Goal: Information Seeking & Learning: Check status

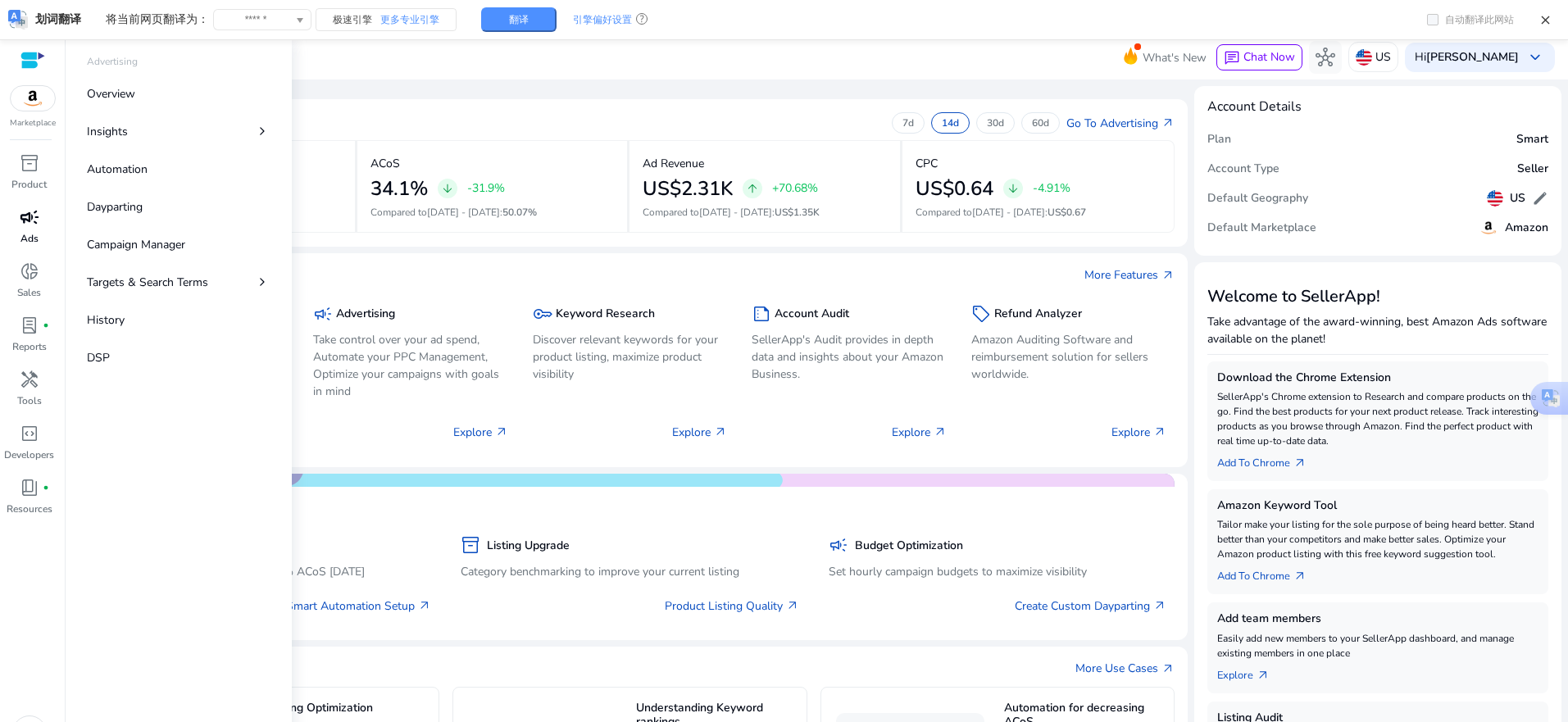
click at [29, 228] on div "campaign" at bounding box center [29, 217] width 46 height 26
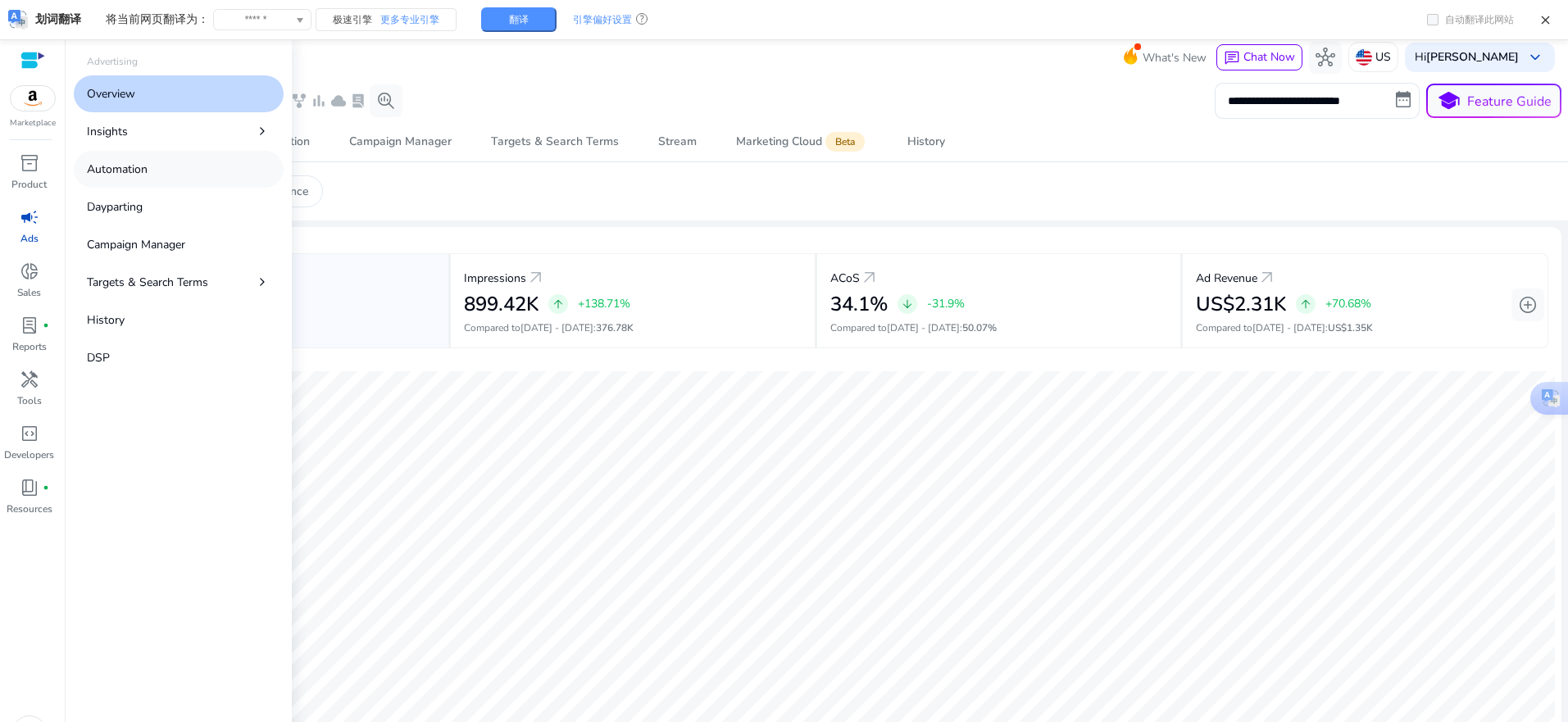
click at [138, 174] on p "Automation" at bounding box center [117, 169] width 61 height 18
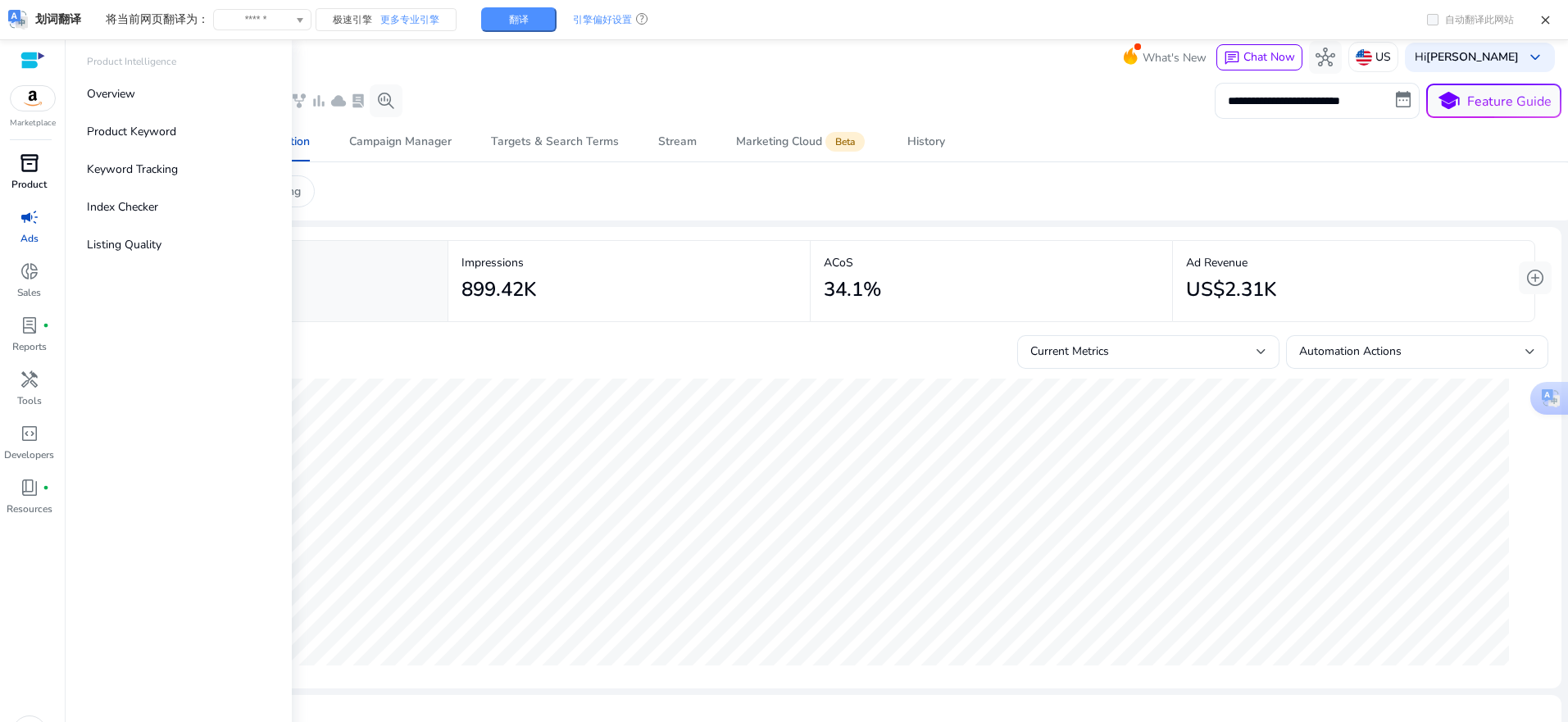
click at [38, 172] on span "inventory_2" at bounding box center [29, 163] width 19 height 19
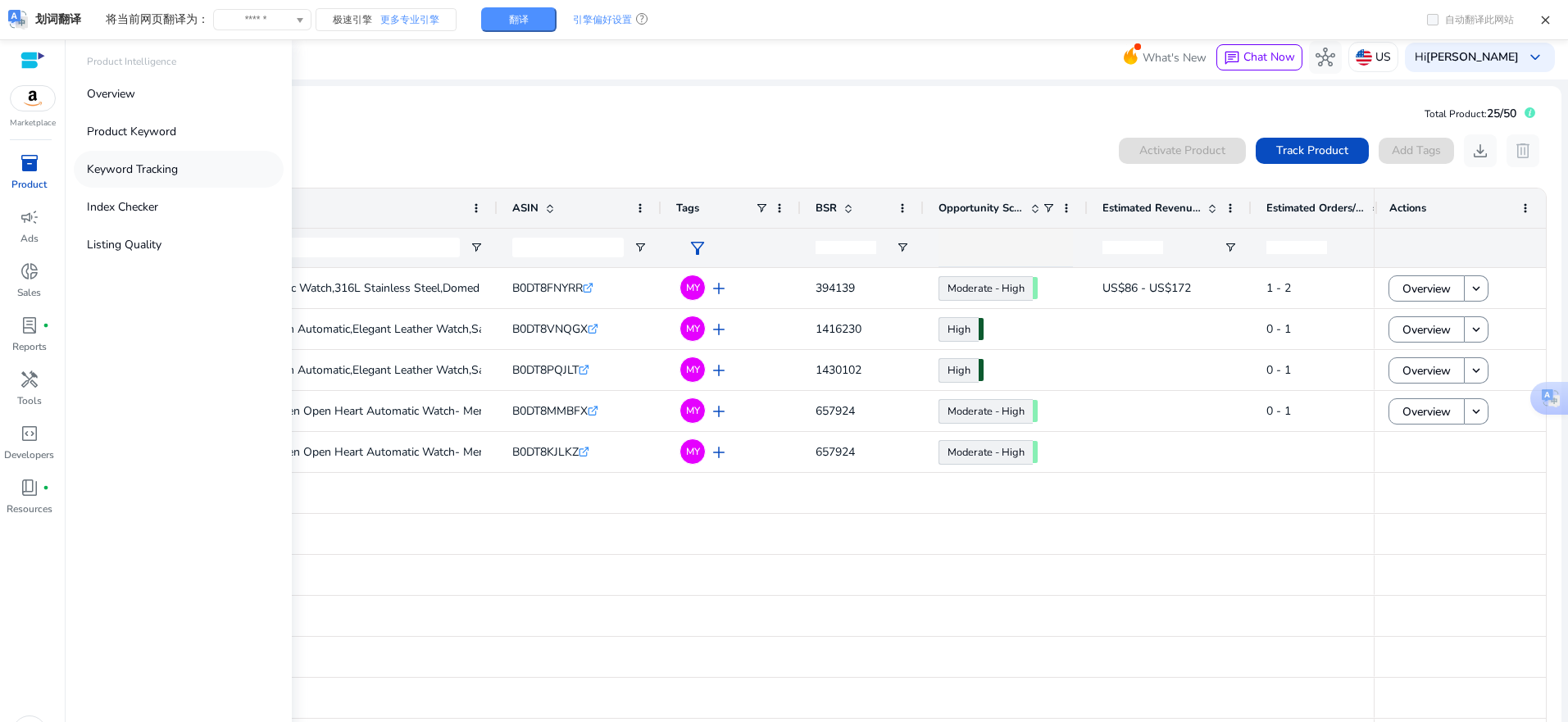
click at [158, 167] on p "Keyword Tracking" at bounding box center [132, 169] width 91 height 18
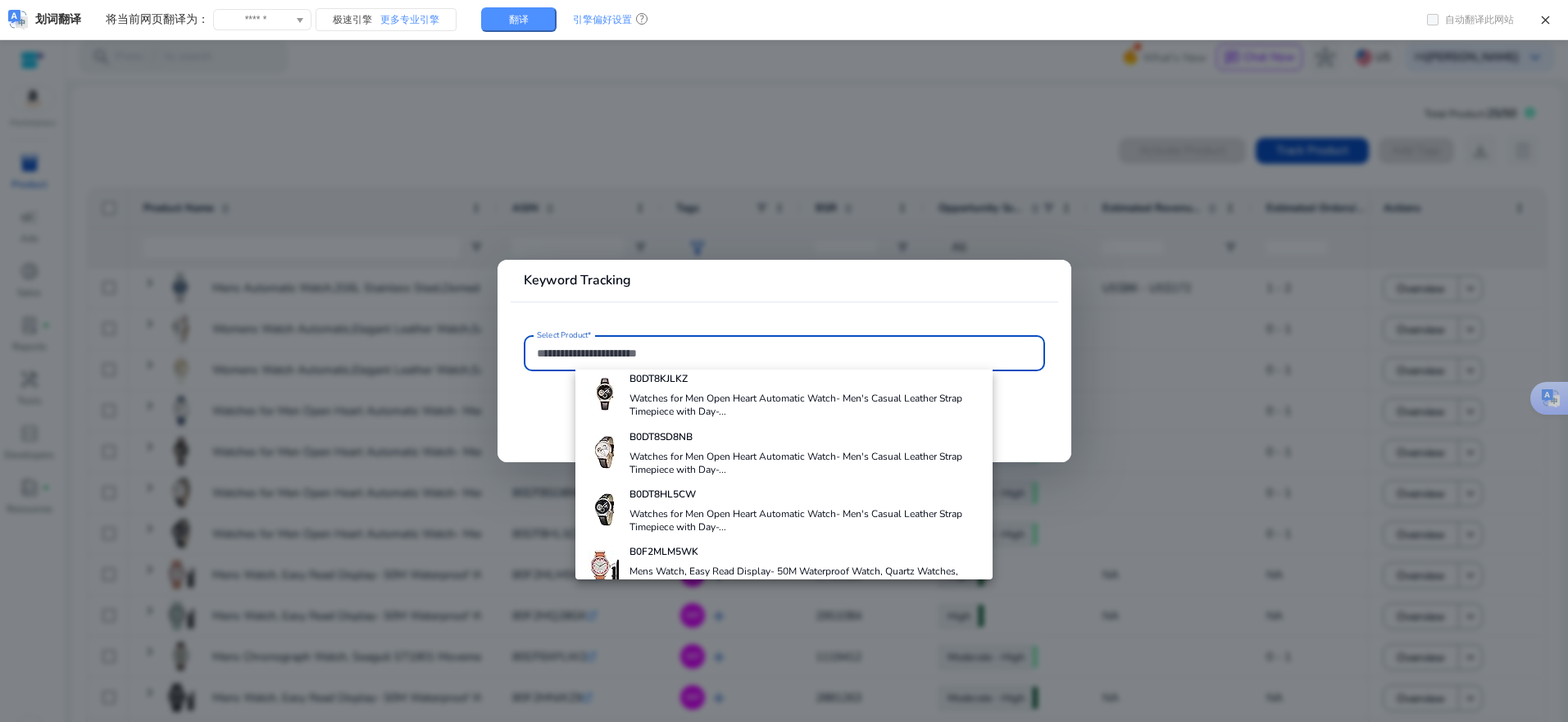
scroll to position [246, 0]
click at [492, 184] on div at bounding box center [784, 361] width 1568 height 722
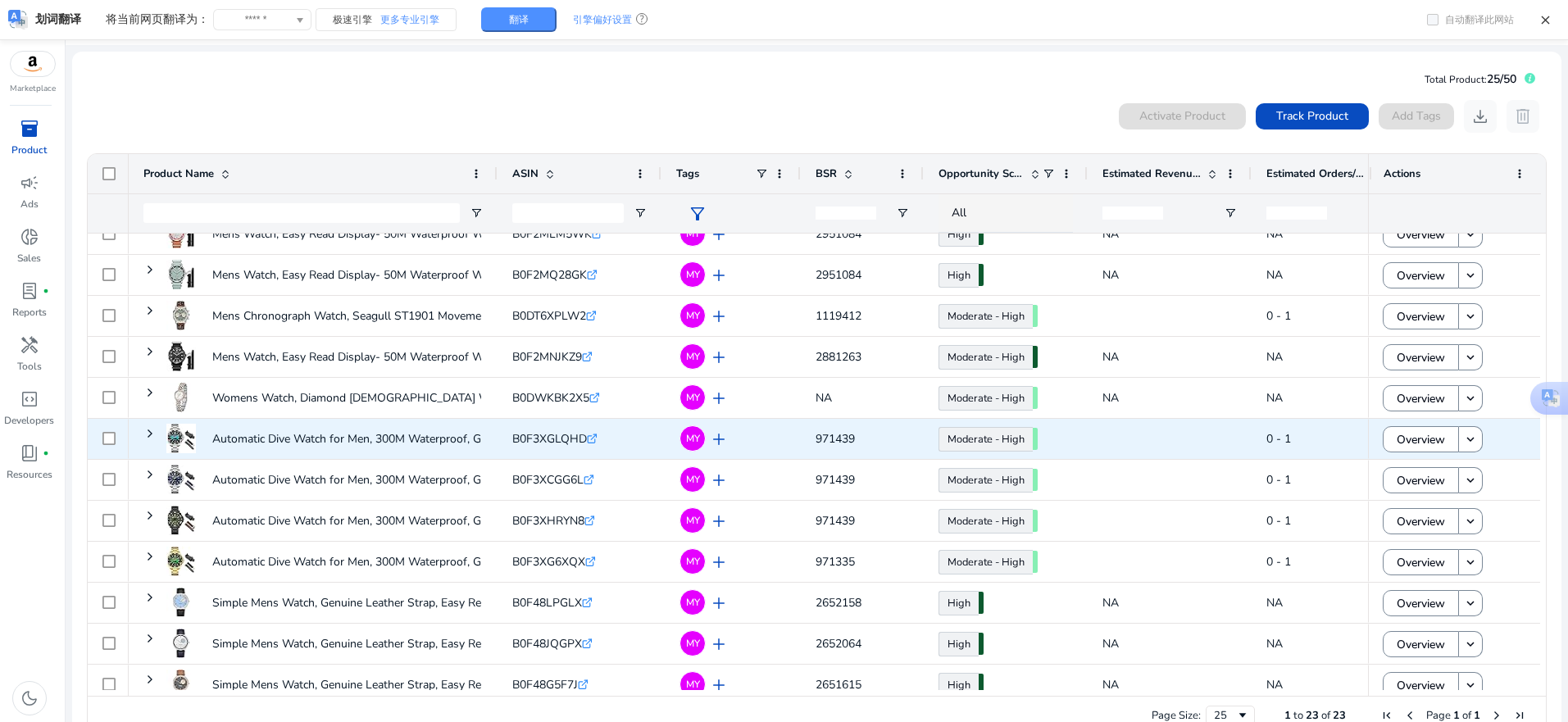
scroll to position [328, 0]
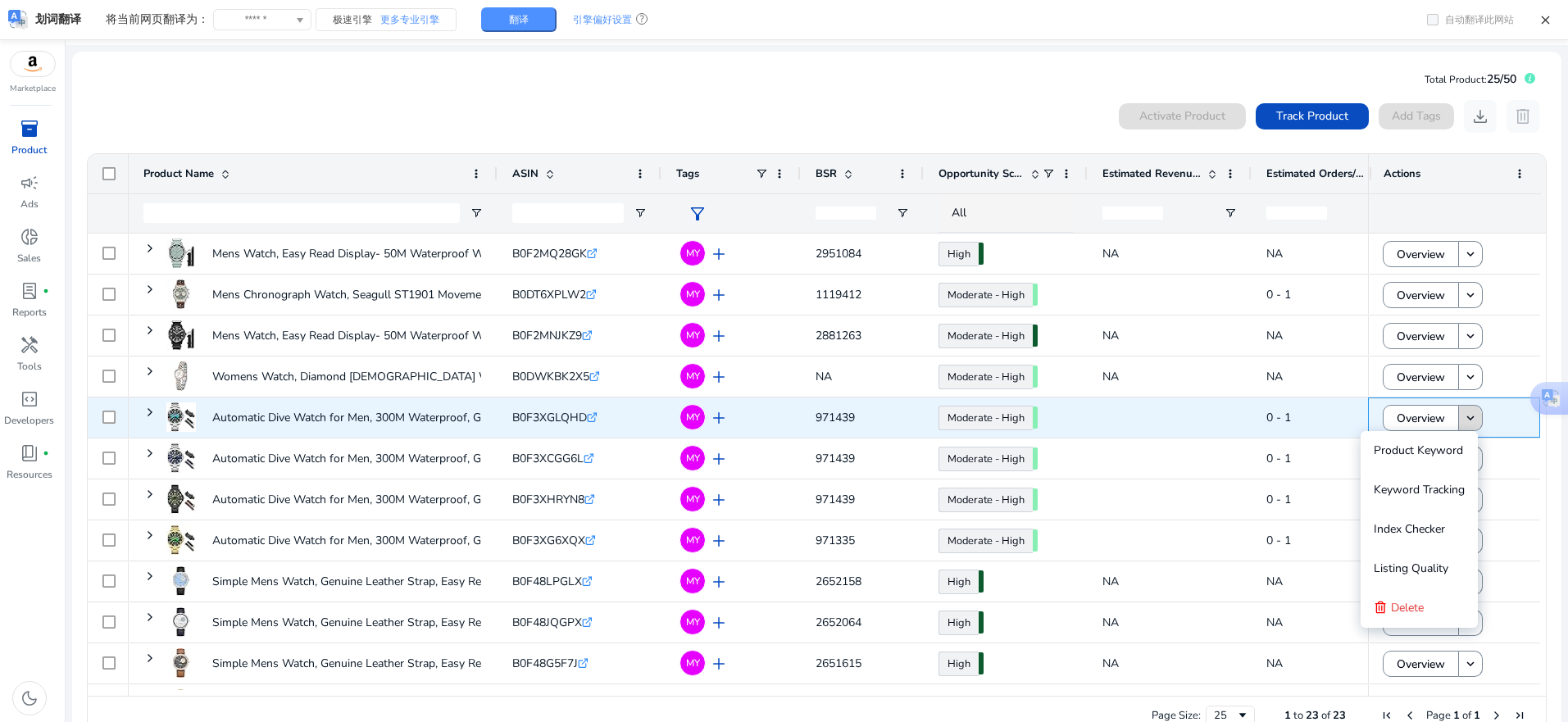
click at [1465, 427] on span at bounding box center [1471, 418] width 23 height 40
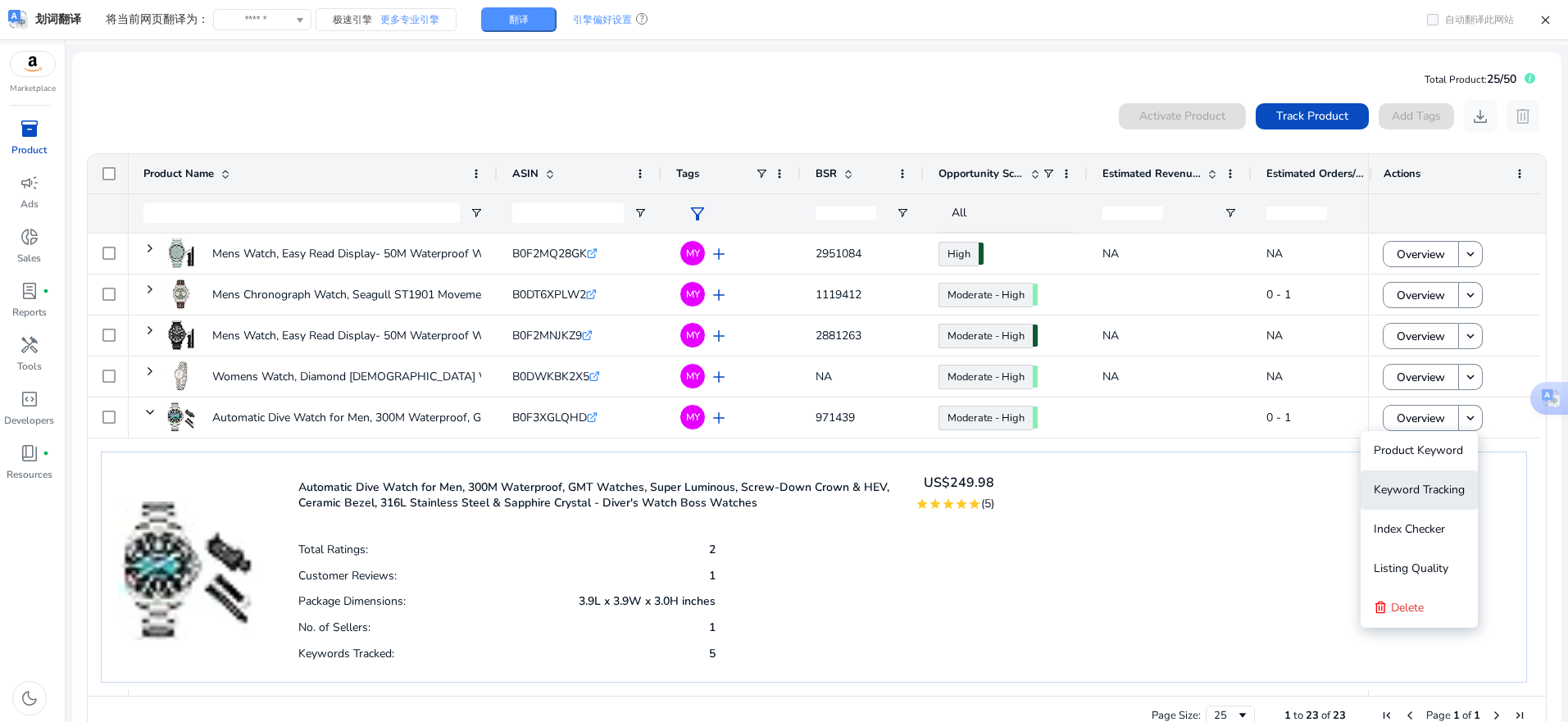
click at [1427, 481] on span "Keyword Tracking" at bounding box center [1419, 489] width 91 height 33
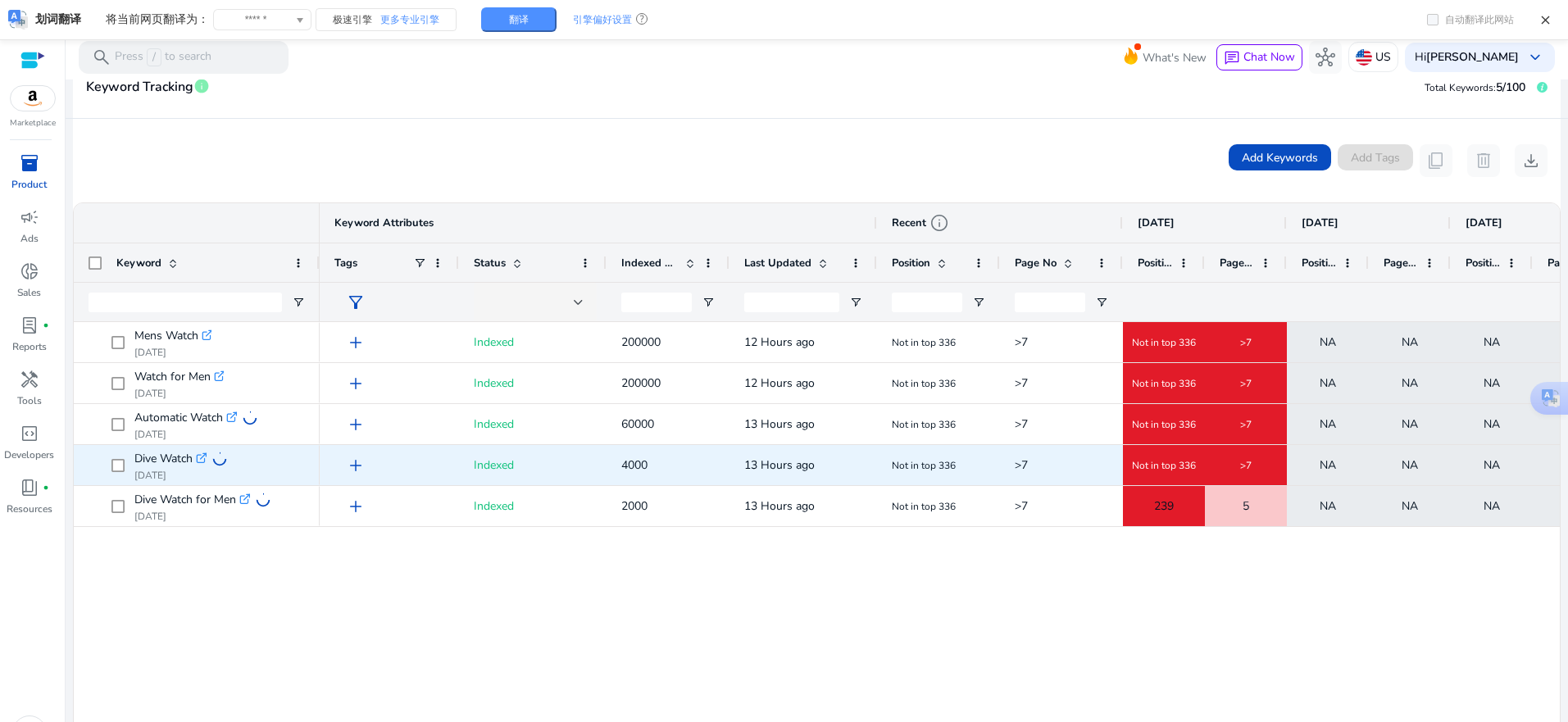
scroll to position [368, 0]
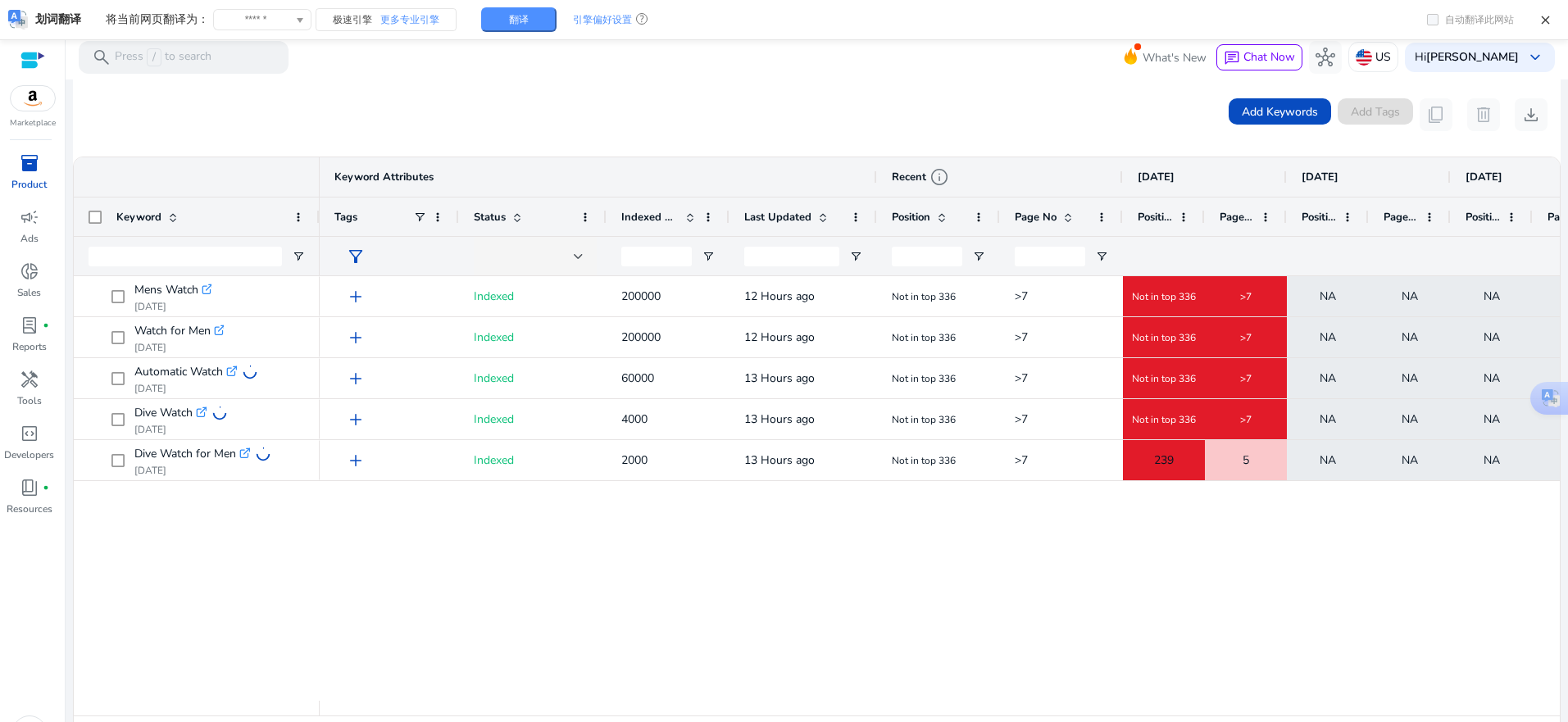
drag, startPoint x: 983, startPoint y: 716, endPoint x: 1137, endPoint y: 711, distance: 154.1
click at [1137, 711] on div "Drag here to set row groups Drag here to set column labels Keyword Keyword Attr…" at bounding box center [817, 457] width 1488 height 599
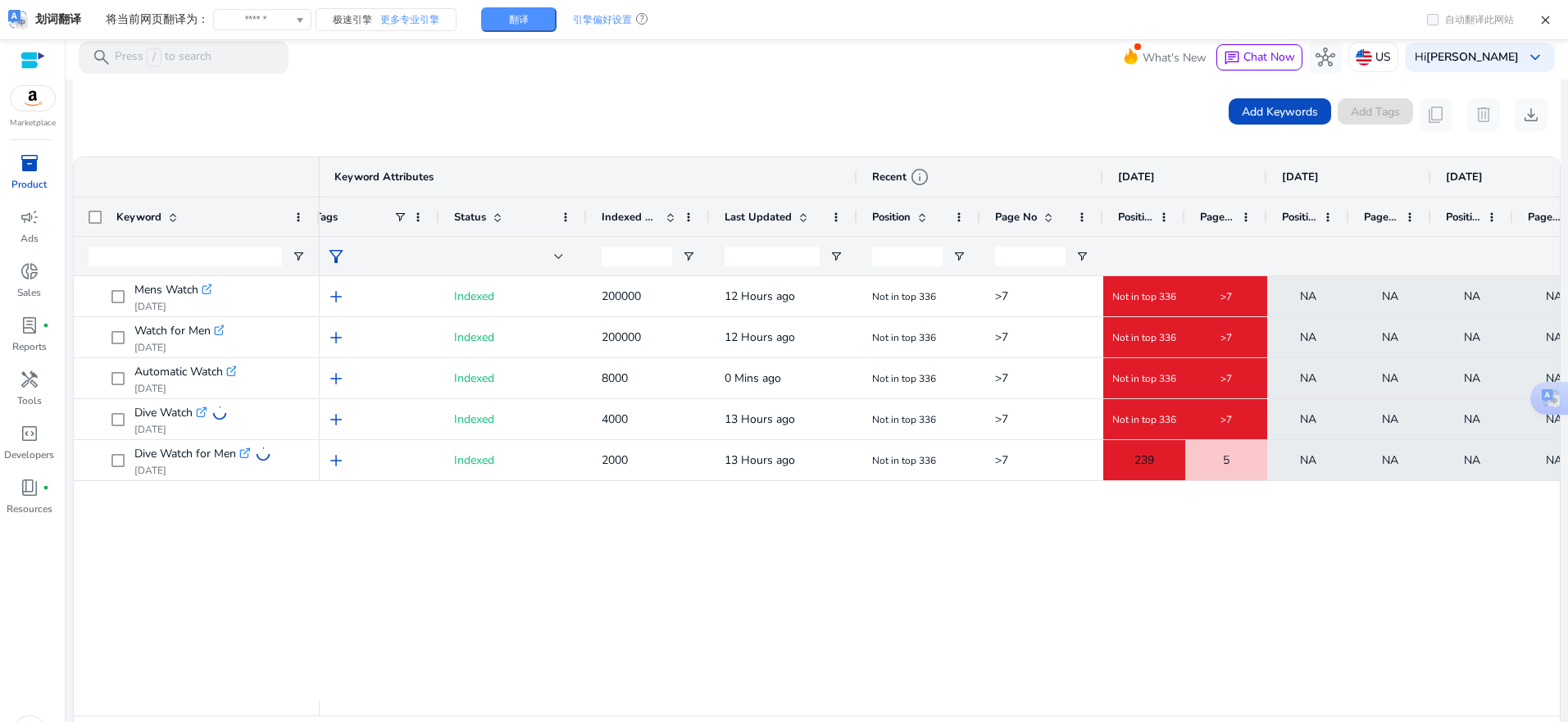
scroll to position [0, 23]
drag, startPoint x: 1010, startPoint y: 705, endPoint x: 1123, endPoint y: 705, distance: 113.0
click at [1123, 705] on div at bounding box center [1355, 708] width 2116 height 15
click at [1090, 625] on div "add Indexed 200000 12 Hours ago Not in top 336 >7 Not in top 336 >7 NA NA NA NA…" at bounding box center [940, 488] width 1241 height 425
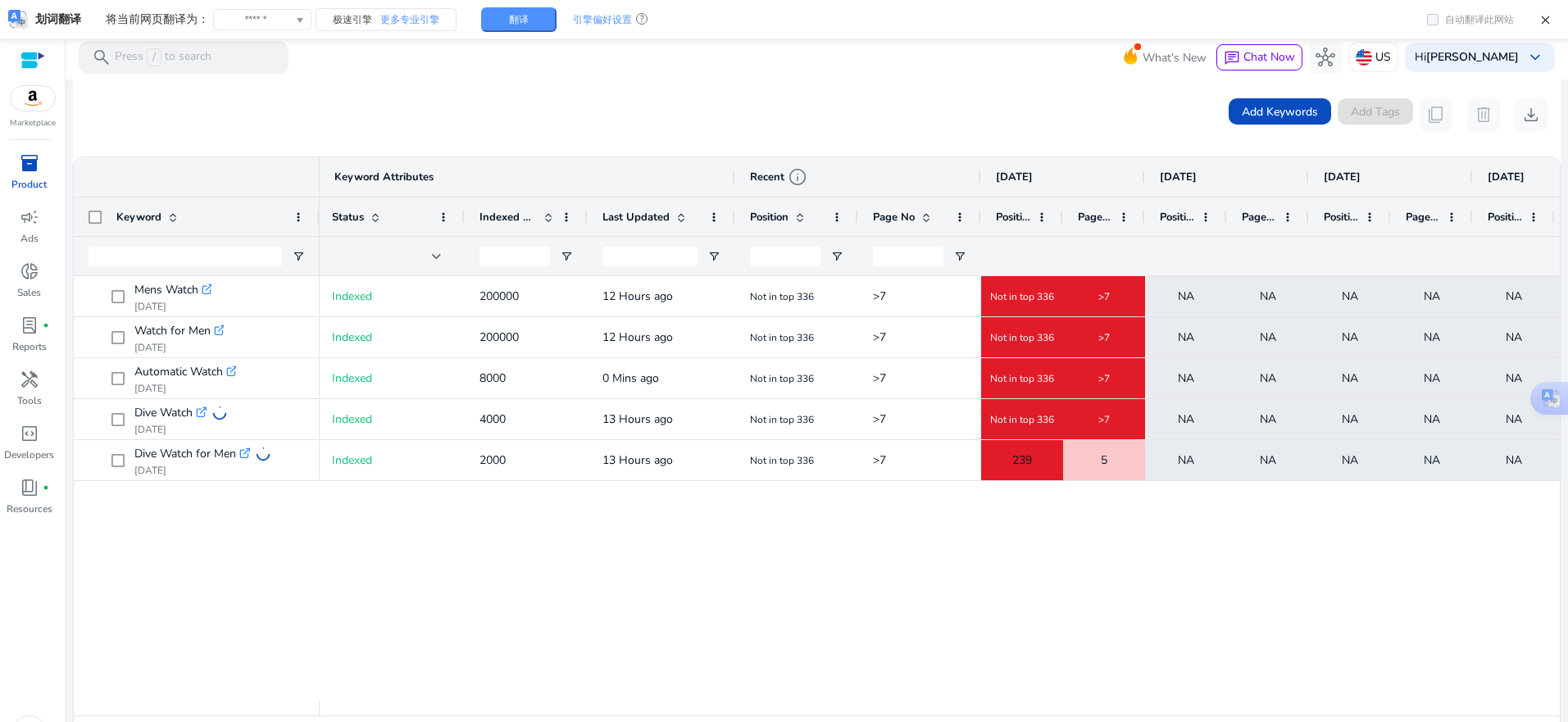
scroll to position [0, 0]
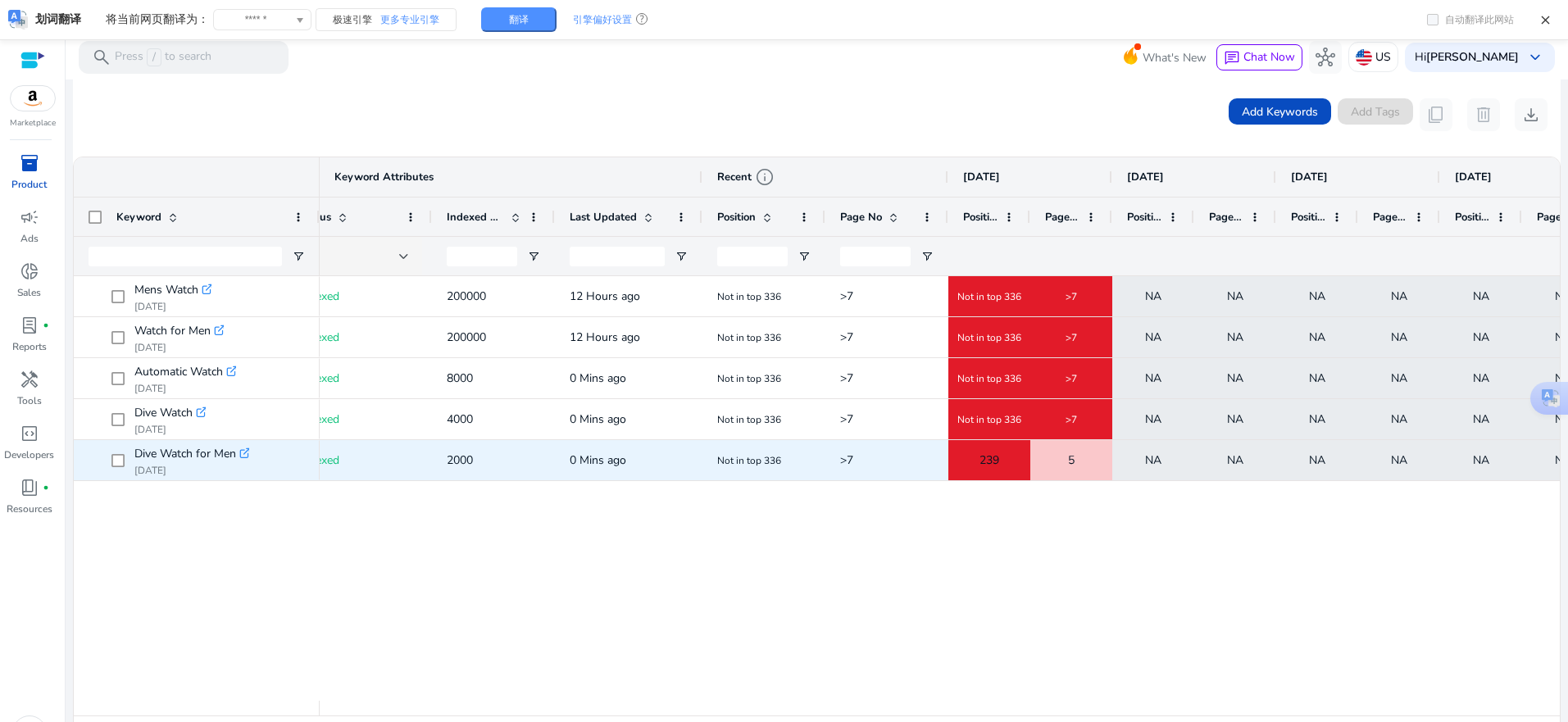
click at [1080, 462] on div "5" at bounding box center [1071, 460] width 80 height 33
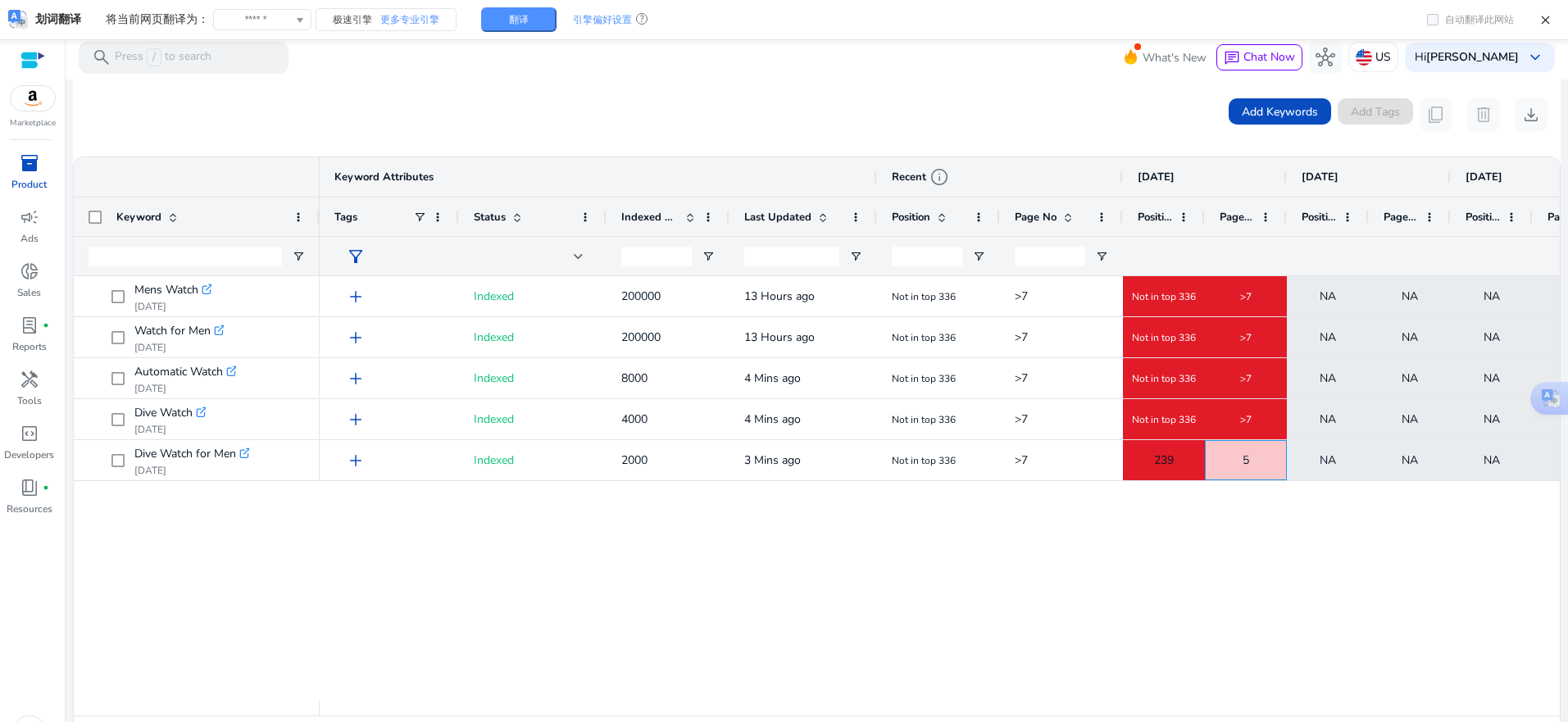
scroll to position [0, 175]
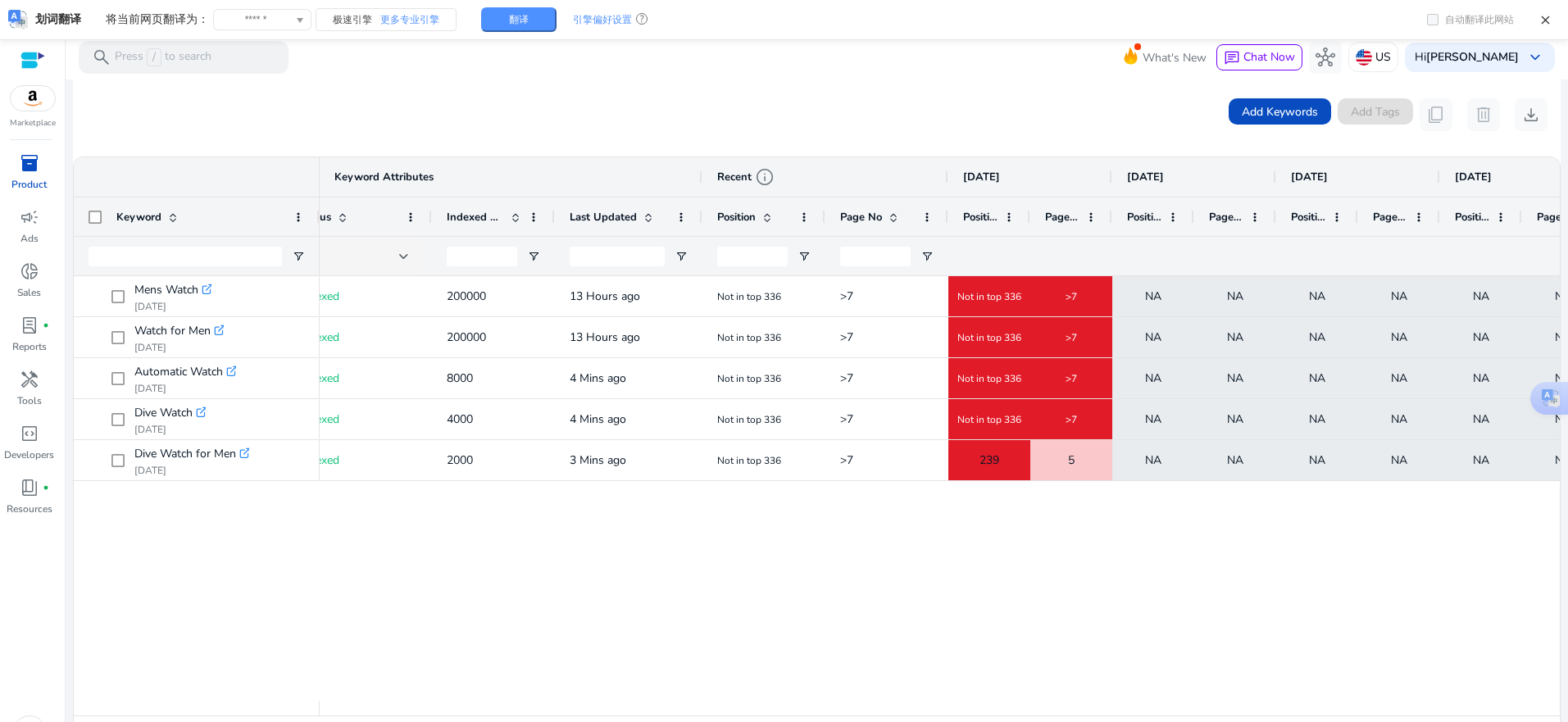
click at [390, 542] on div ">7 Not in top 336 >7 NA NA NA NA NA NA Not in top 336 200000 13 Hours ago Index…" at bounding box center [940, 488] width 1241 height 425
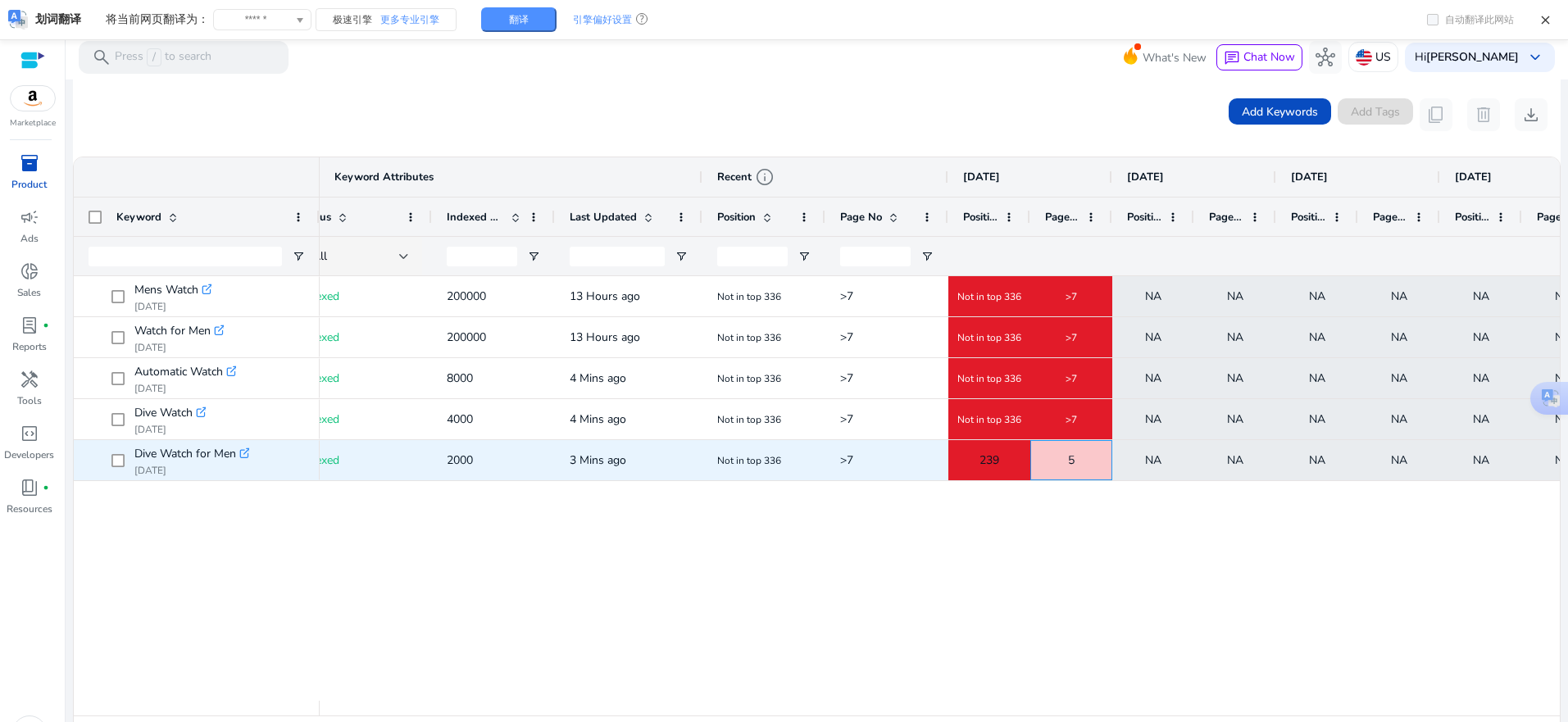
drag, startPoint x: 1059, startPoint y: 459, endPoint x: 1086, endPoint y: 458, distance: 27.0
click at [1086, 458] on div "5" at bounding box center [1071, 460] width 80 height 33
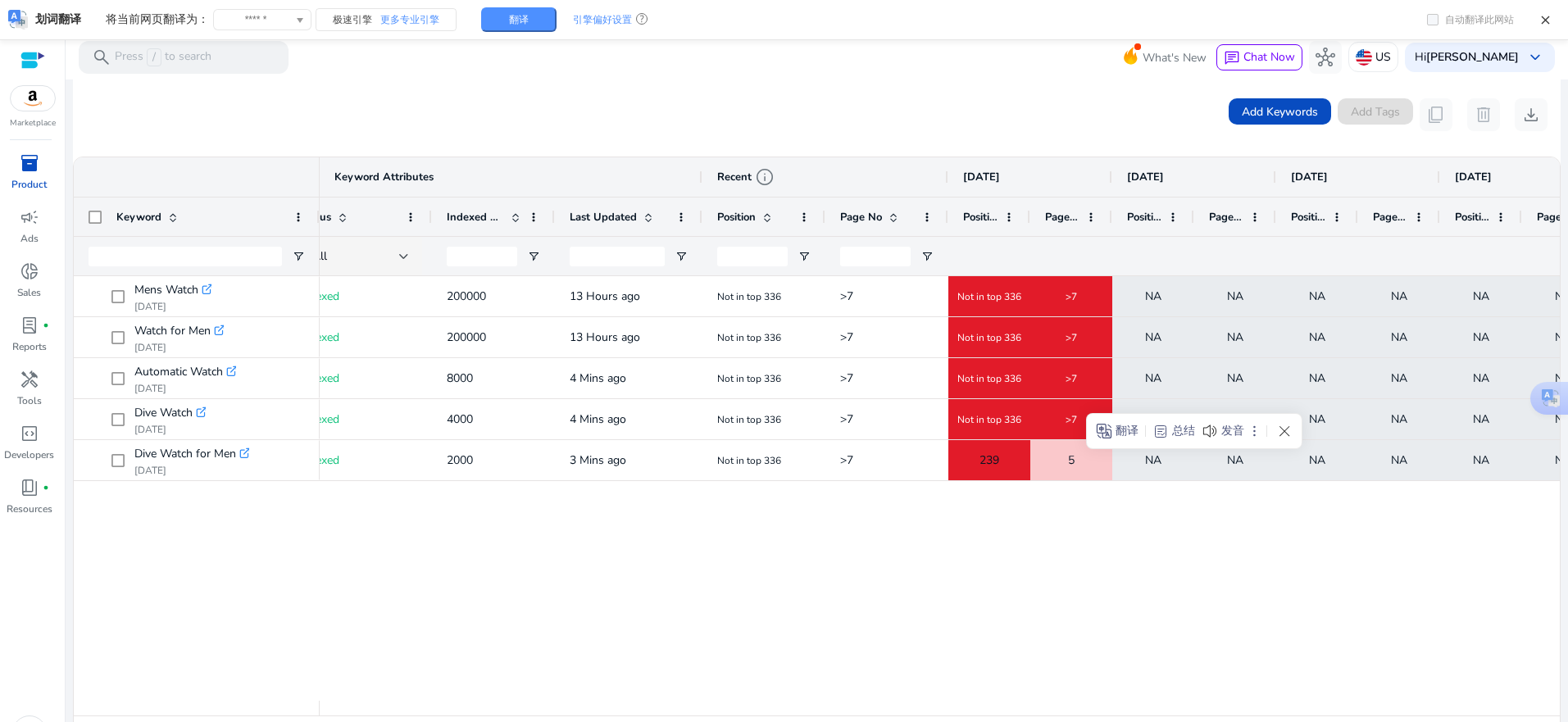
drag, startPoint x: 829, startPoint y: 645, endPoint x: 818, endPoint y: 645, distance: 11.0
click at [828, 645] on div ">7 Not in top 336 >7 NA NA NA NA NA NA Not in top 336 200000 13 Hours ago Index…" at bounding box center [940, 488] width 1241 height 425
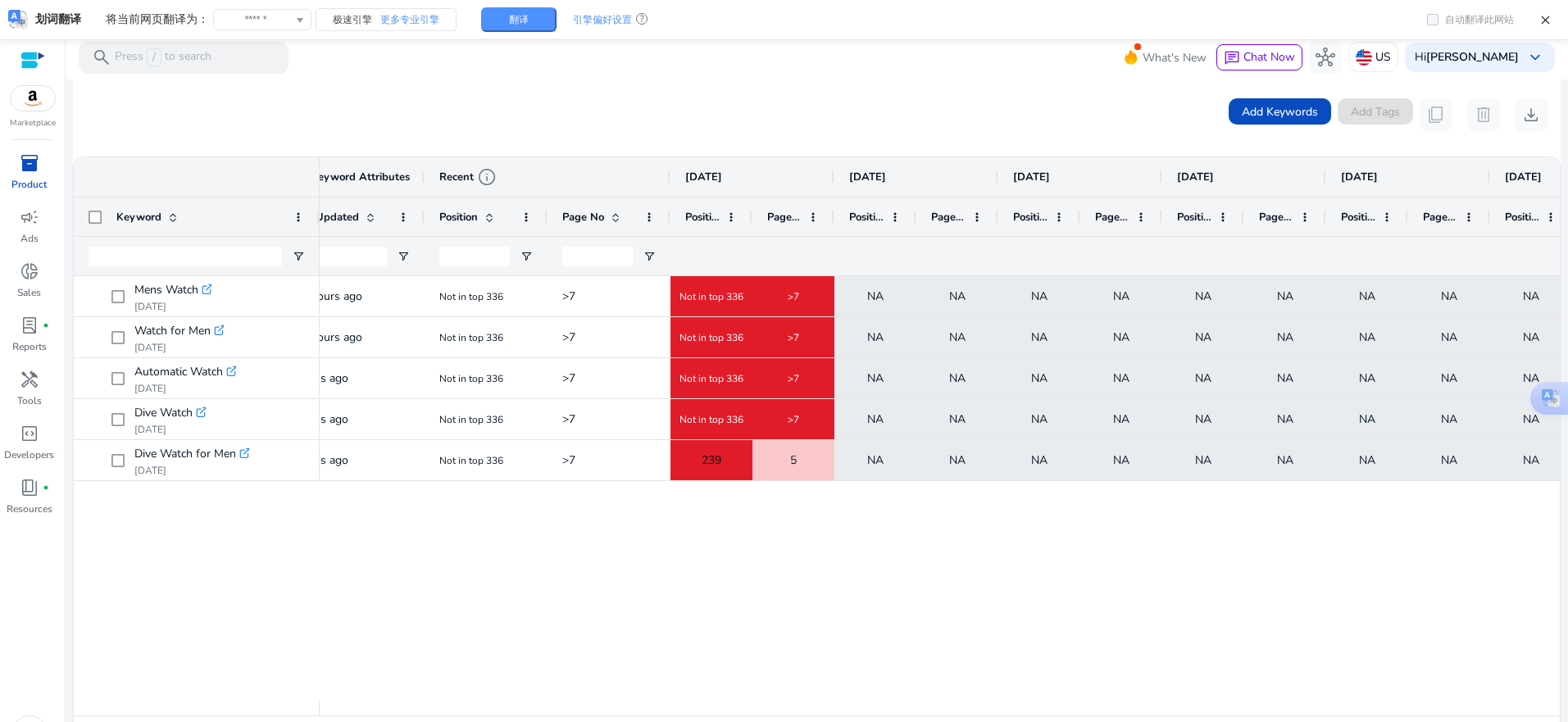
scroll to position [0, 499]
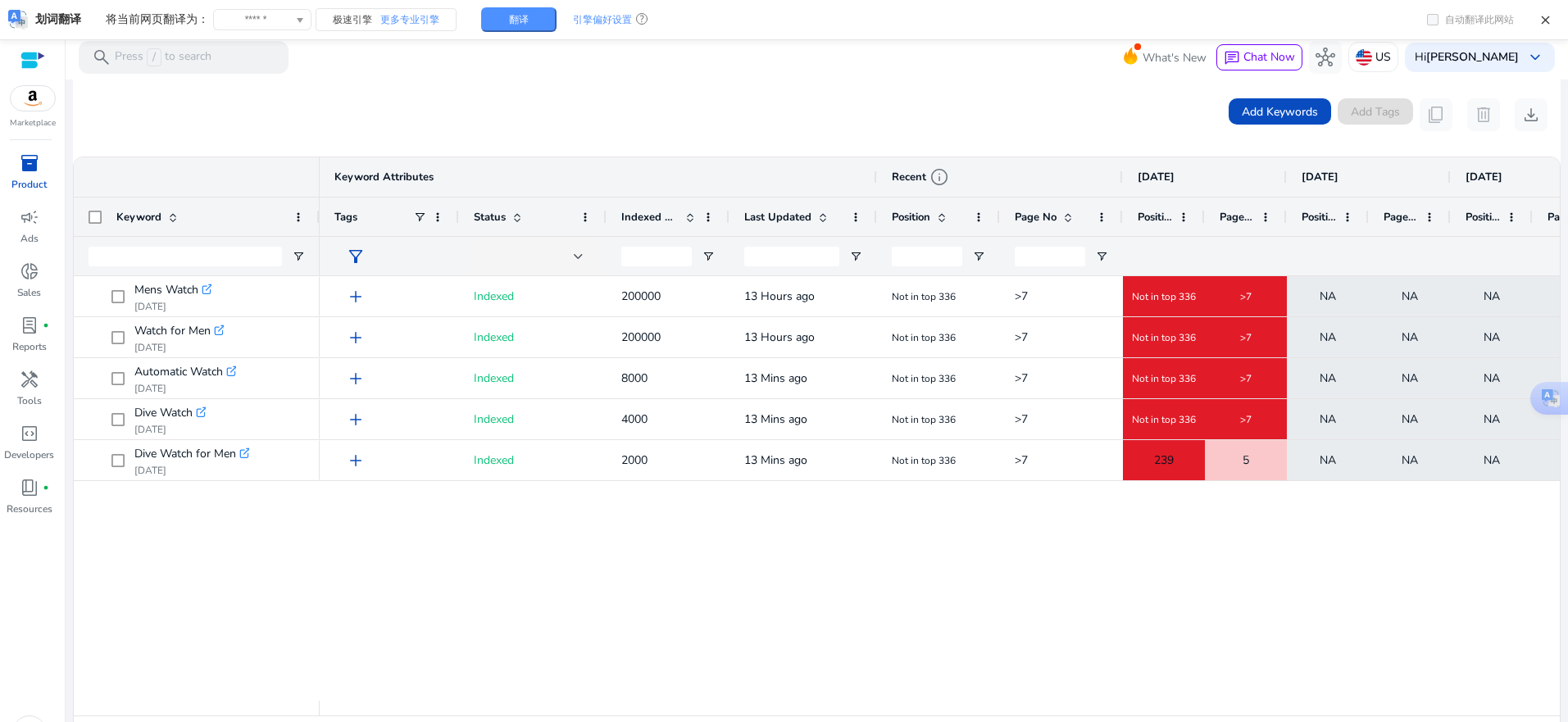
click at [603, 630] on div ">7 Not in top 336 >7 NA NA NA NA NA NA Not in top 336 13 Hours ago 200000 add I…" at bounding box center [940, 488] width 1241 height 425
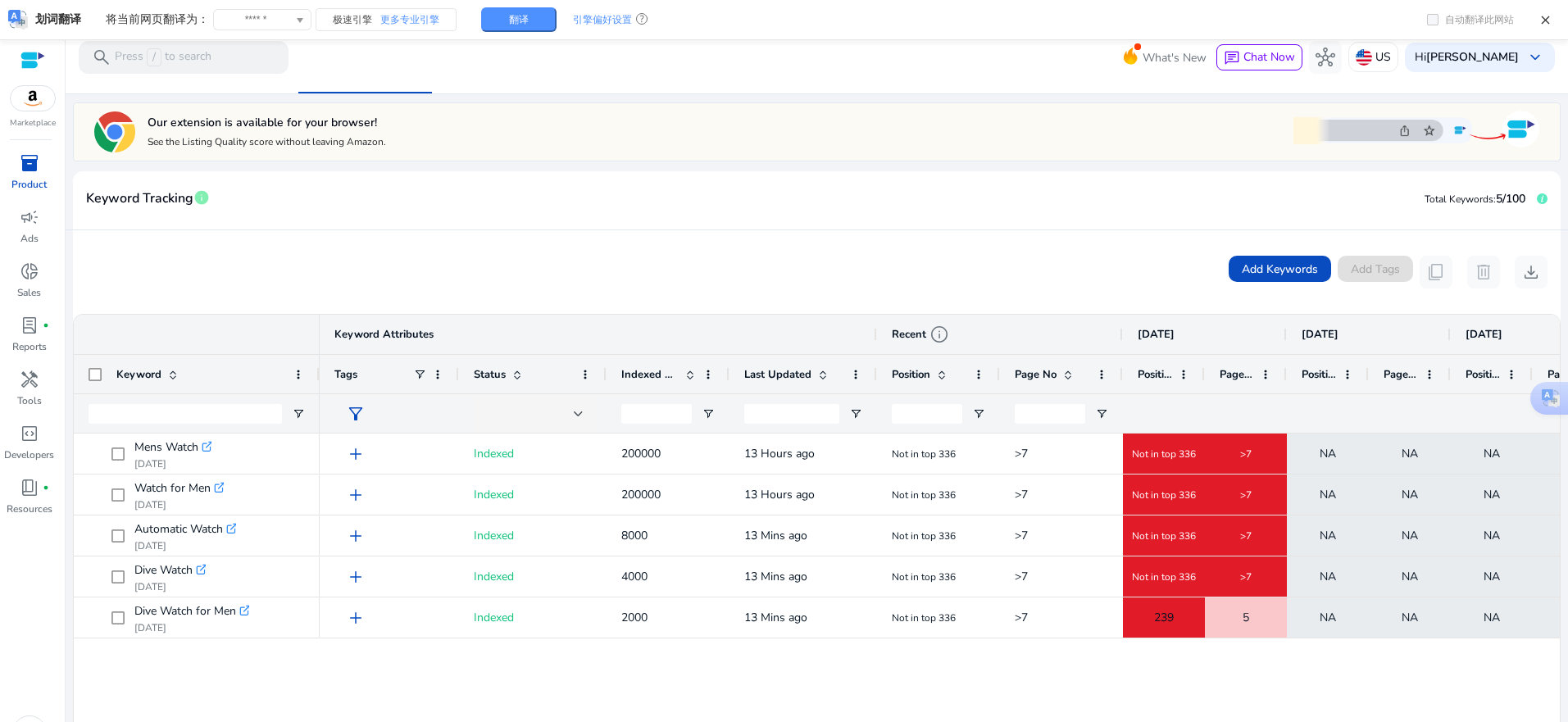
scroll to position [368, 0]
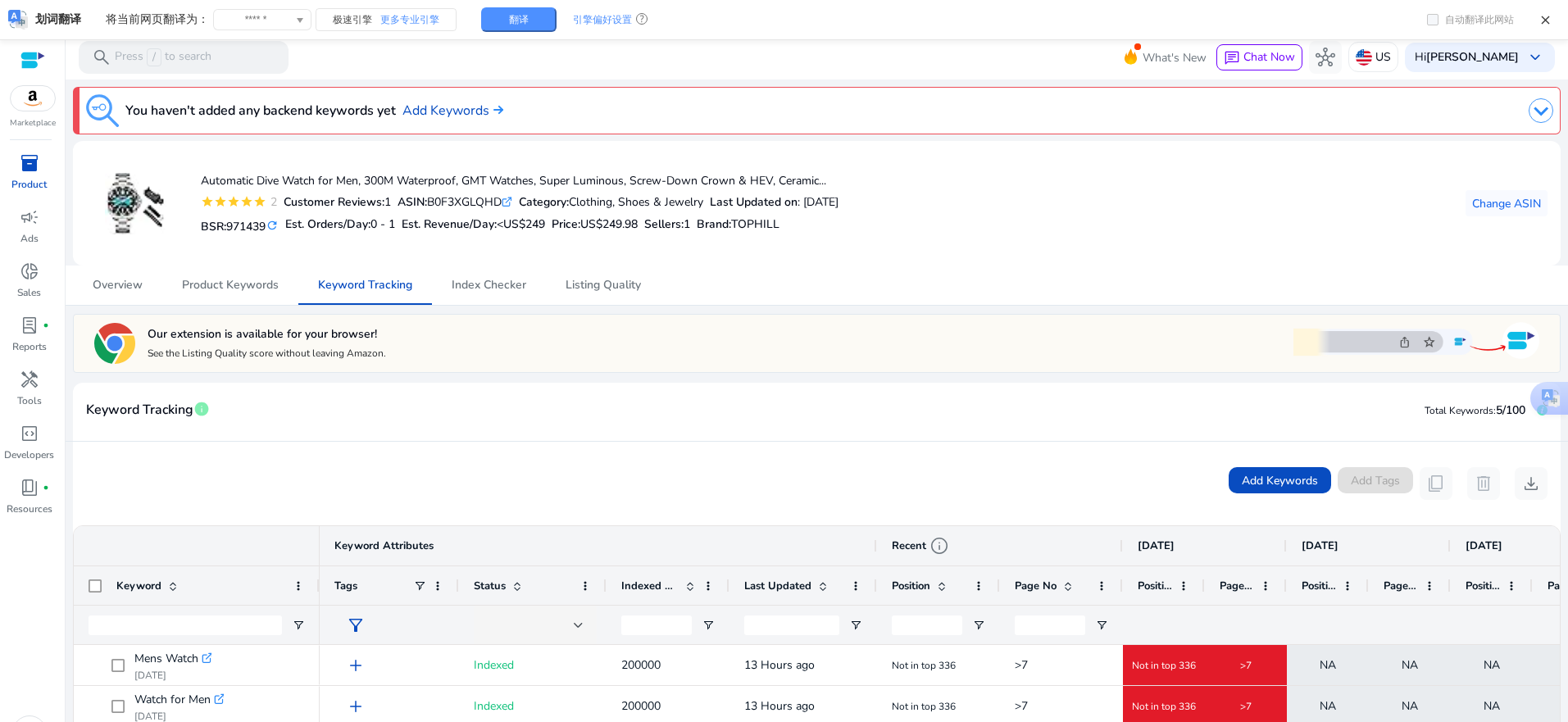
scroll to position [368, 0]
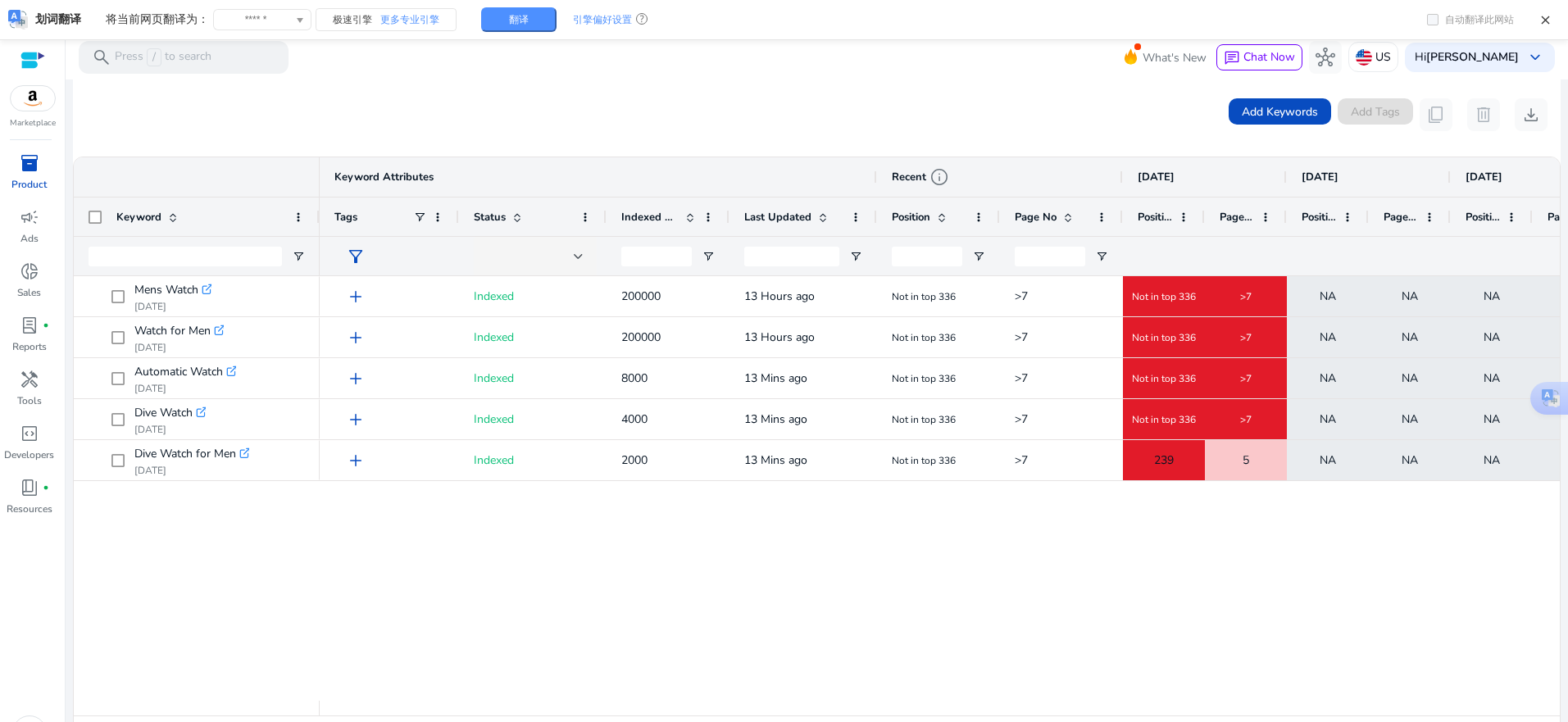
drag, startPoint x: 165, startPoint y: 124, endPoint x: 167, endPoint y: 115, distance: 9.2
click at [167, 123] on div "Add Keywords Add Tags content_copy delete download" at bounding box center [818, 115] width 1462 height 33
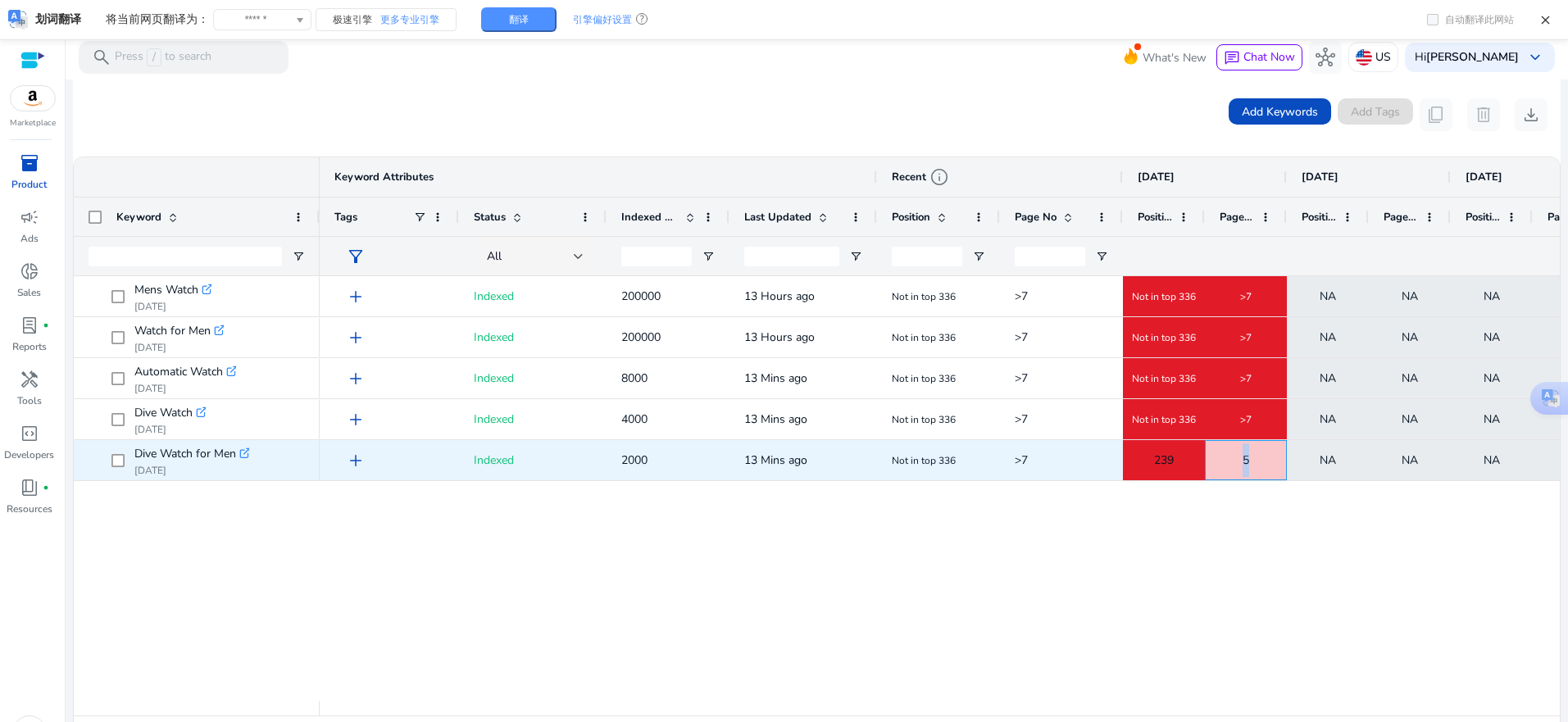
click at [1251, 460] on div "5" at bounding box center [1246, 460] width 80 height 33
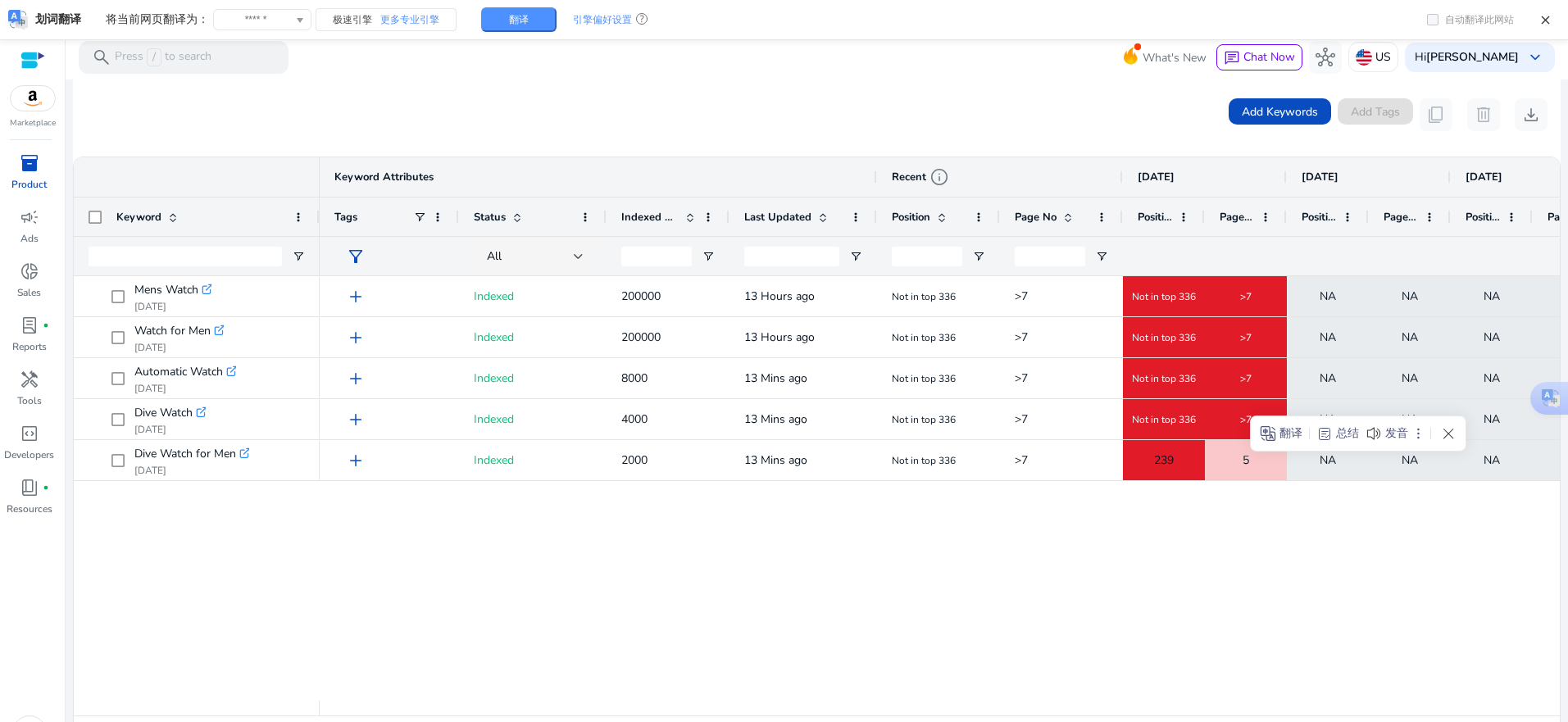
click at [1216, 551] on div ">7 Not in top 336 >7 NA NA NA NA NA NA Not in top 336 13 Hours ago 200000 add I…" at bounding box center [940, 488] width 1241 height 425
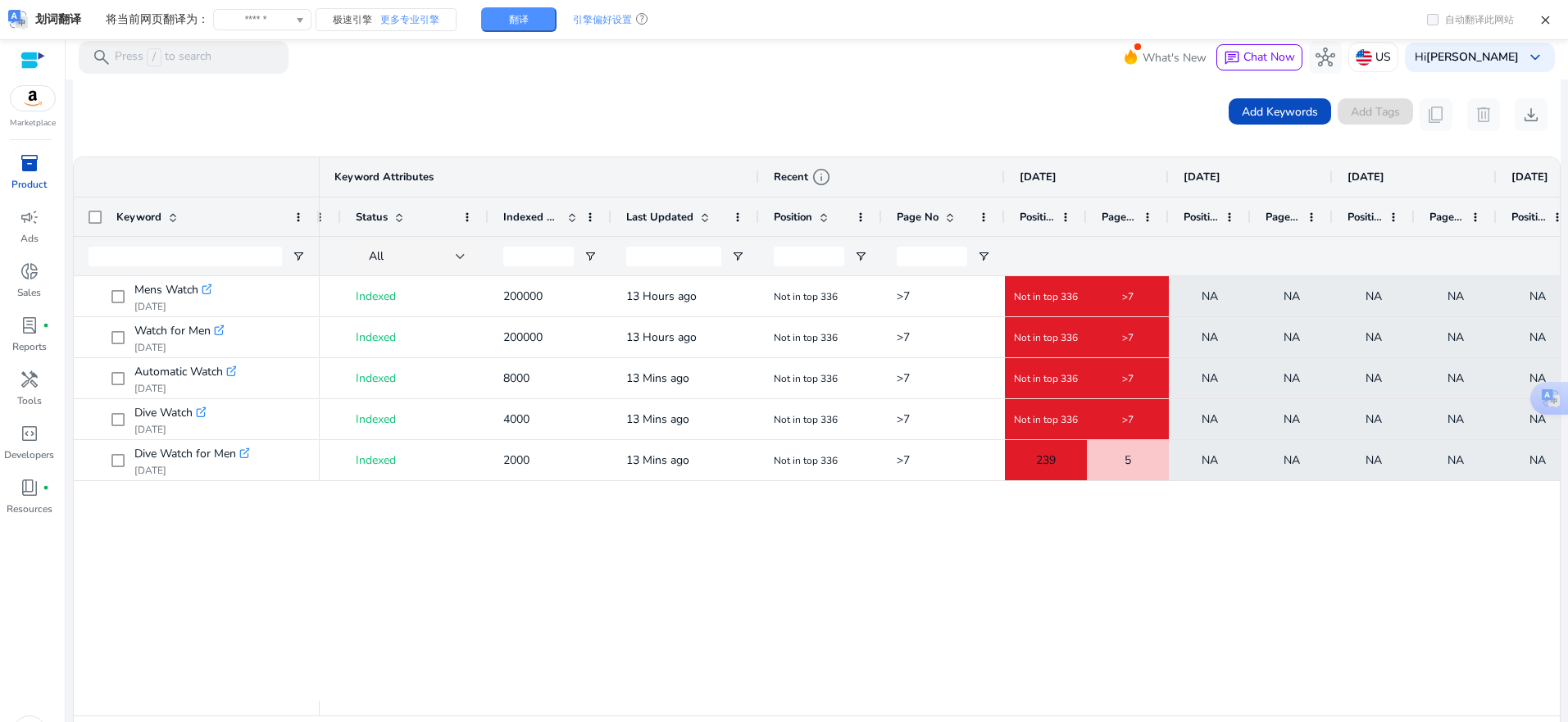
scroll to position [0, 0]
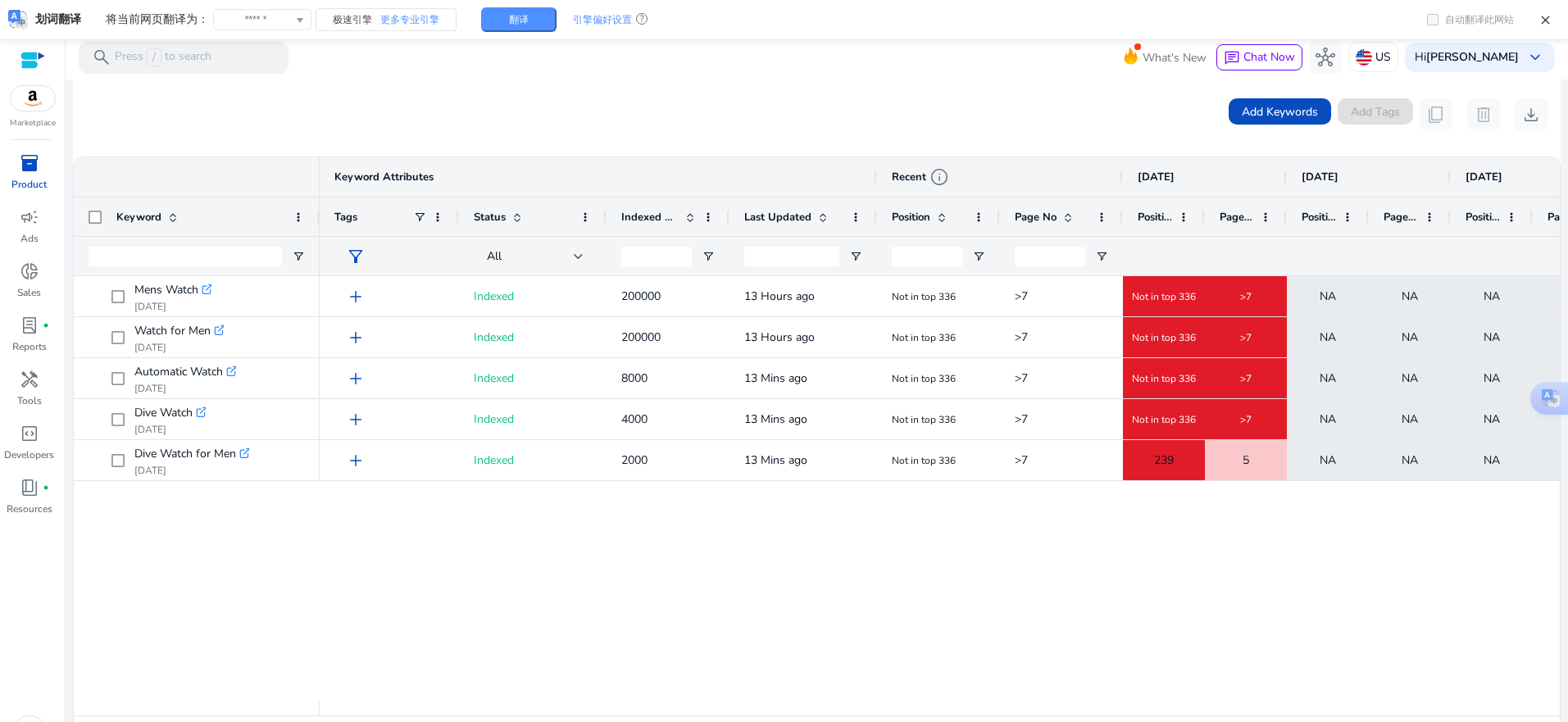
drag, startPoint x: 743, startPoint y: 616, endPoint x: 735, endPoint y: 621, distance: 9.4
click at [742, 616] on div ">7 Not in top 336 >7 NA NA NA NA NA NA Not in top 336 13 Hours ago 200000 add I…" at bounding box center [940, 488] width 1241 height 425
click at [28, 495] on span "book_4" at bounding box center [29, 488] width 19 height 19
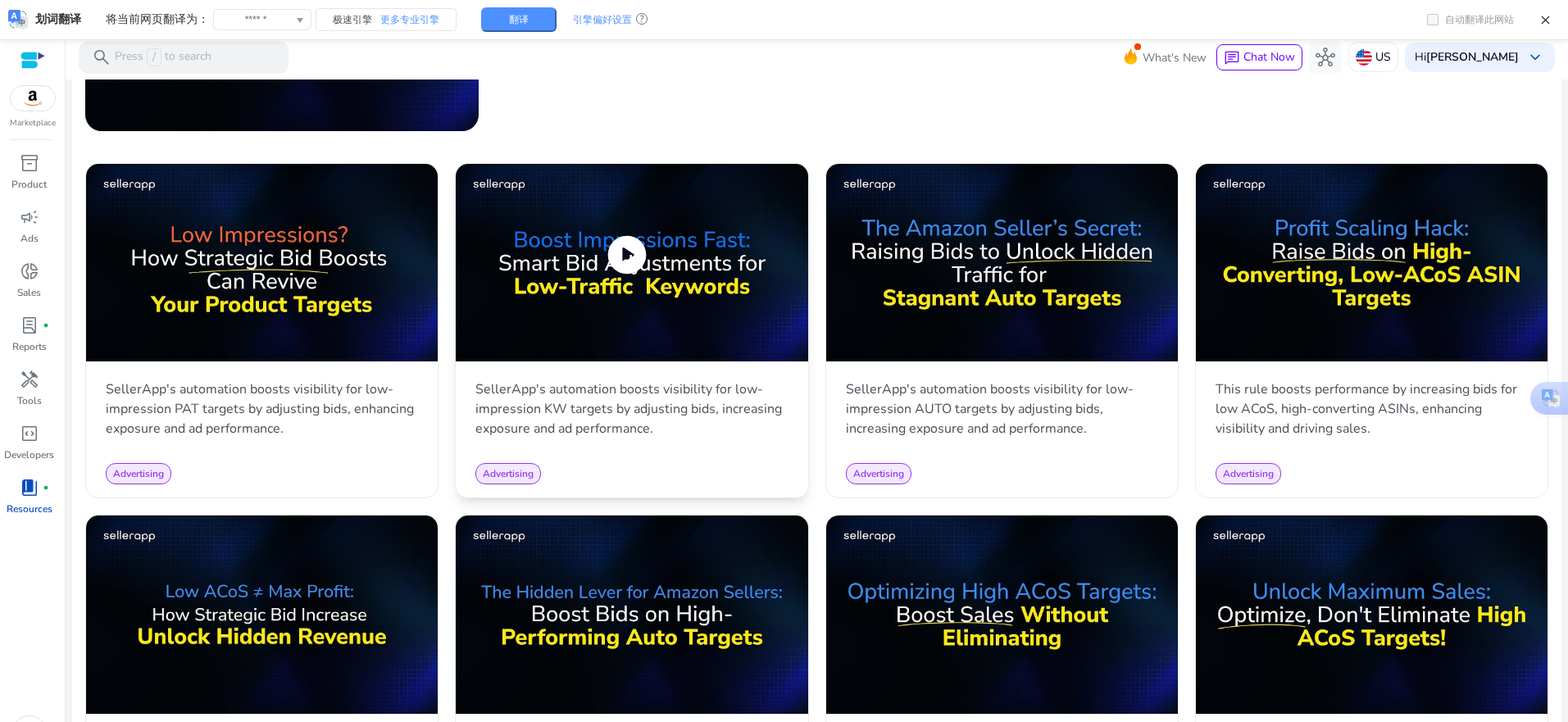
scroll to position [738, 0]
